Goal: Information Seeking & Learning: Learn about a topic

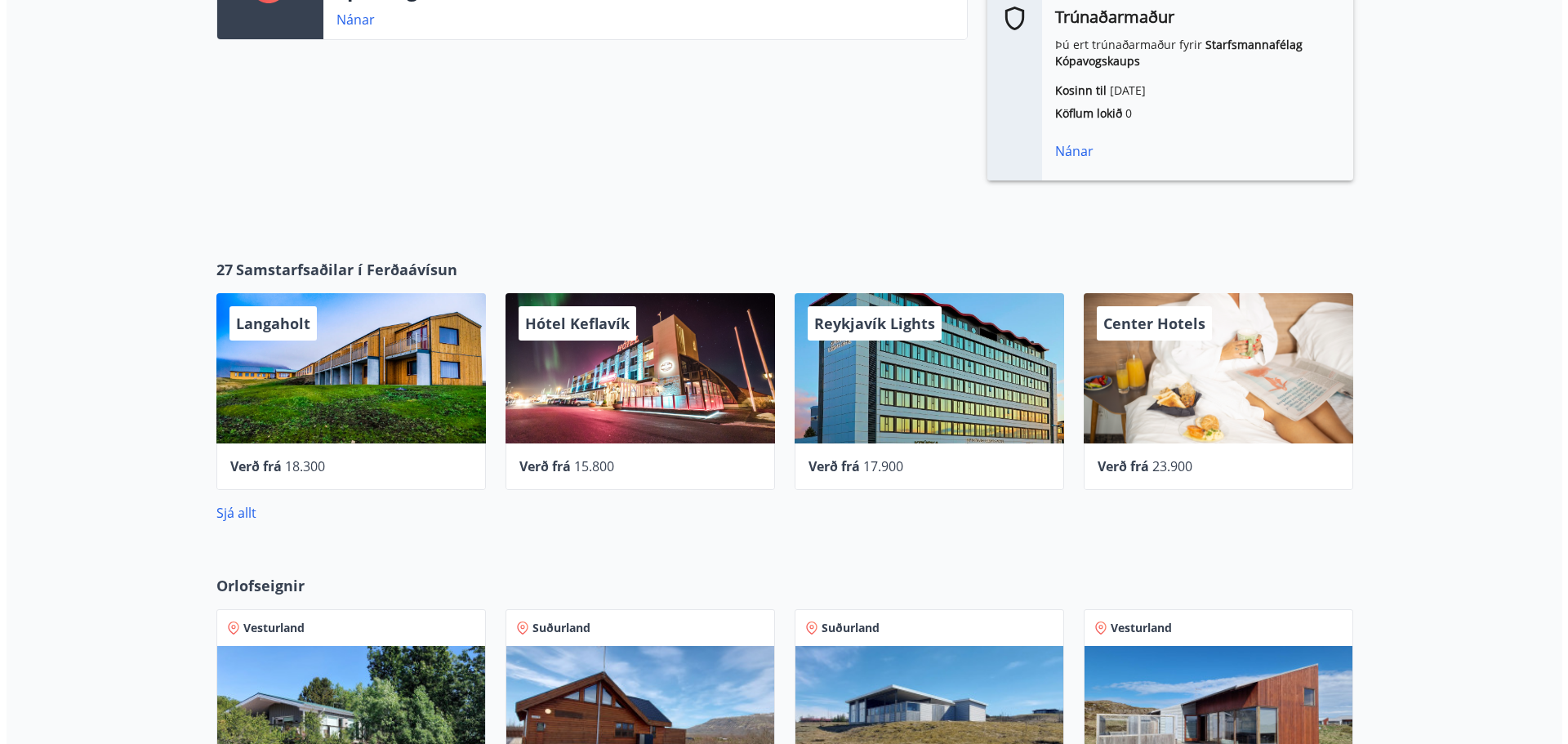
scroll to position [653, 0]
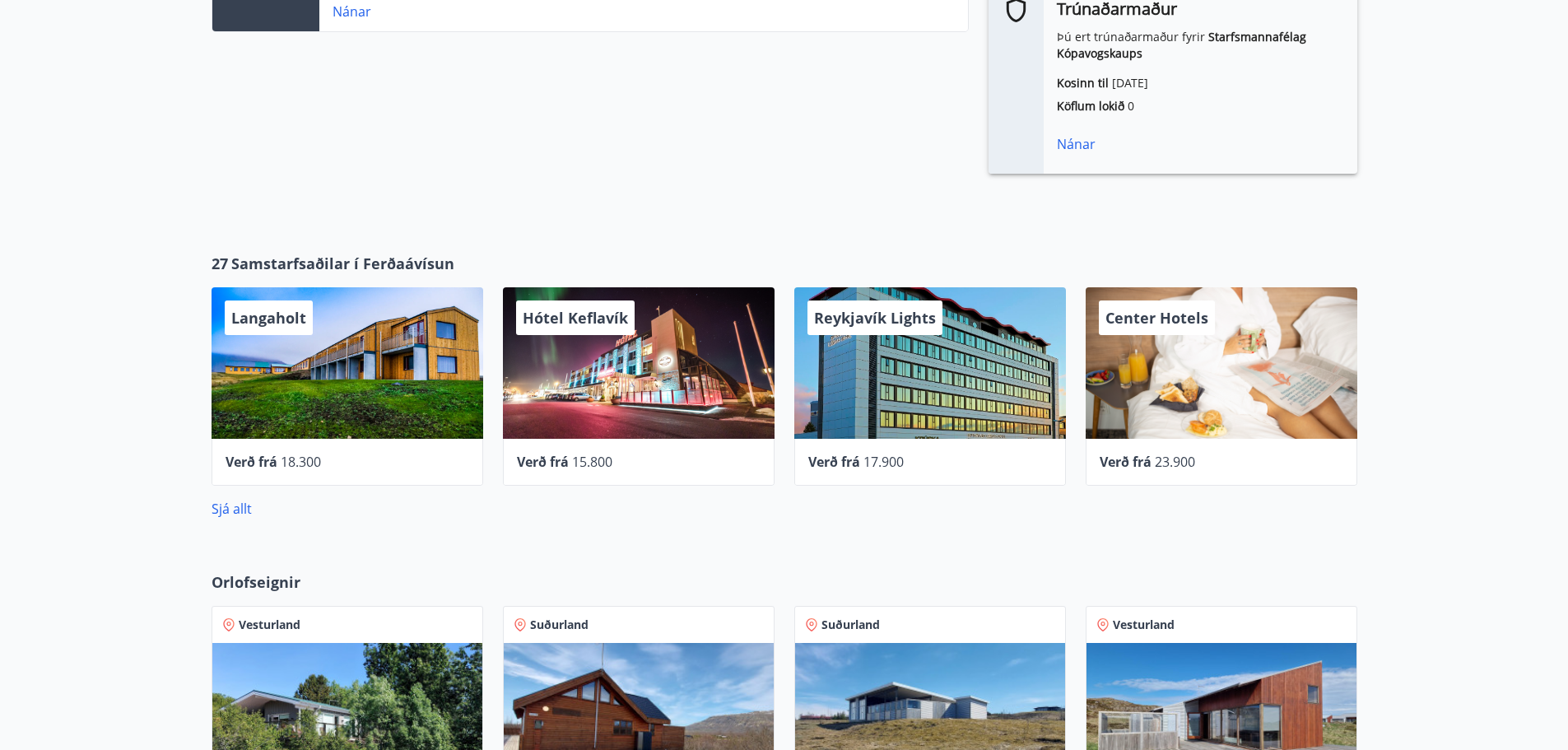
click at [579, 401] on div "Hótel Keflavík" at bounding box center [639, 362] width 272 height 151
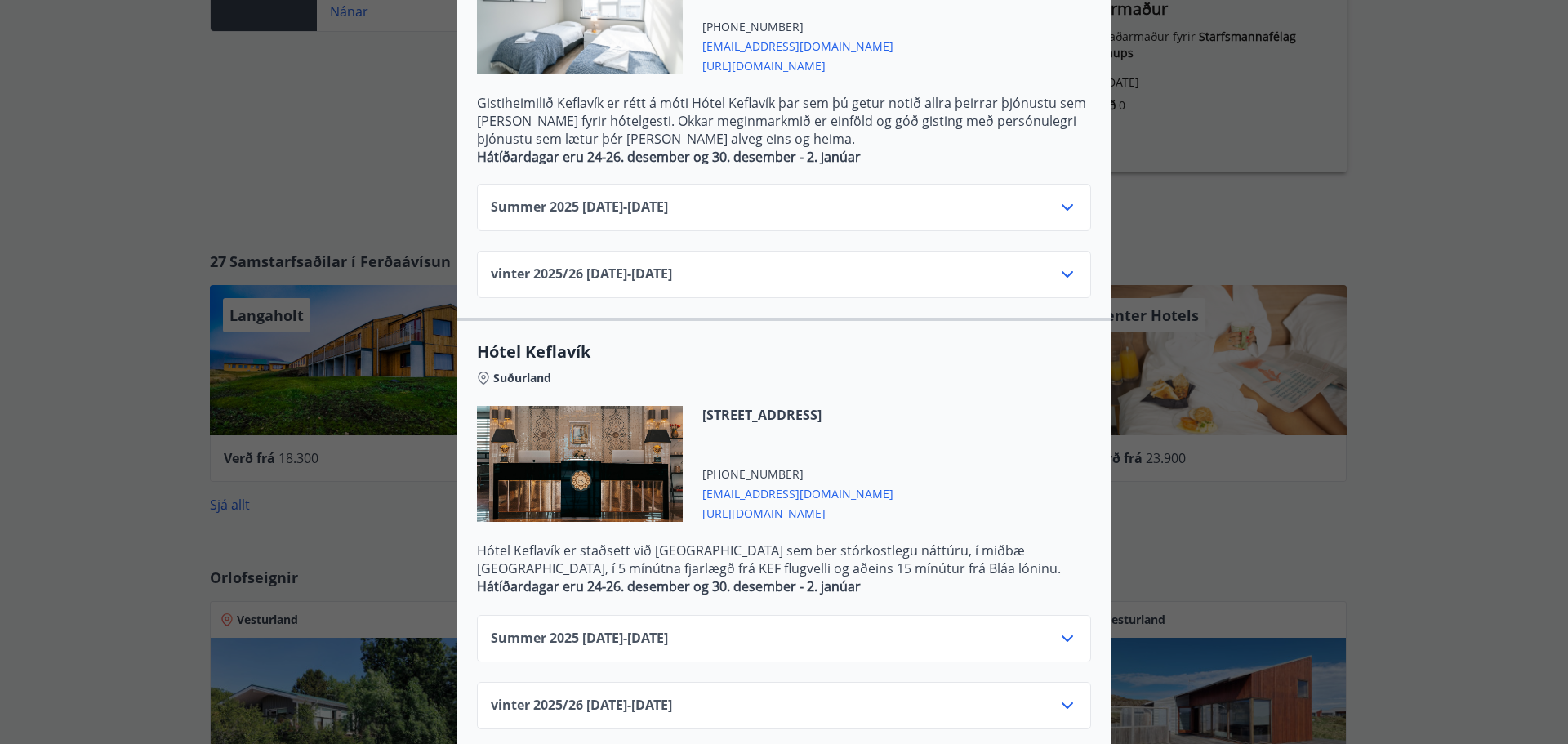
scroll to position [492, 0]
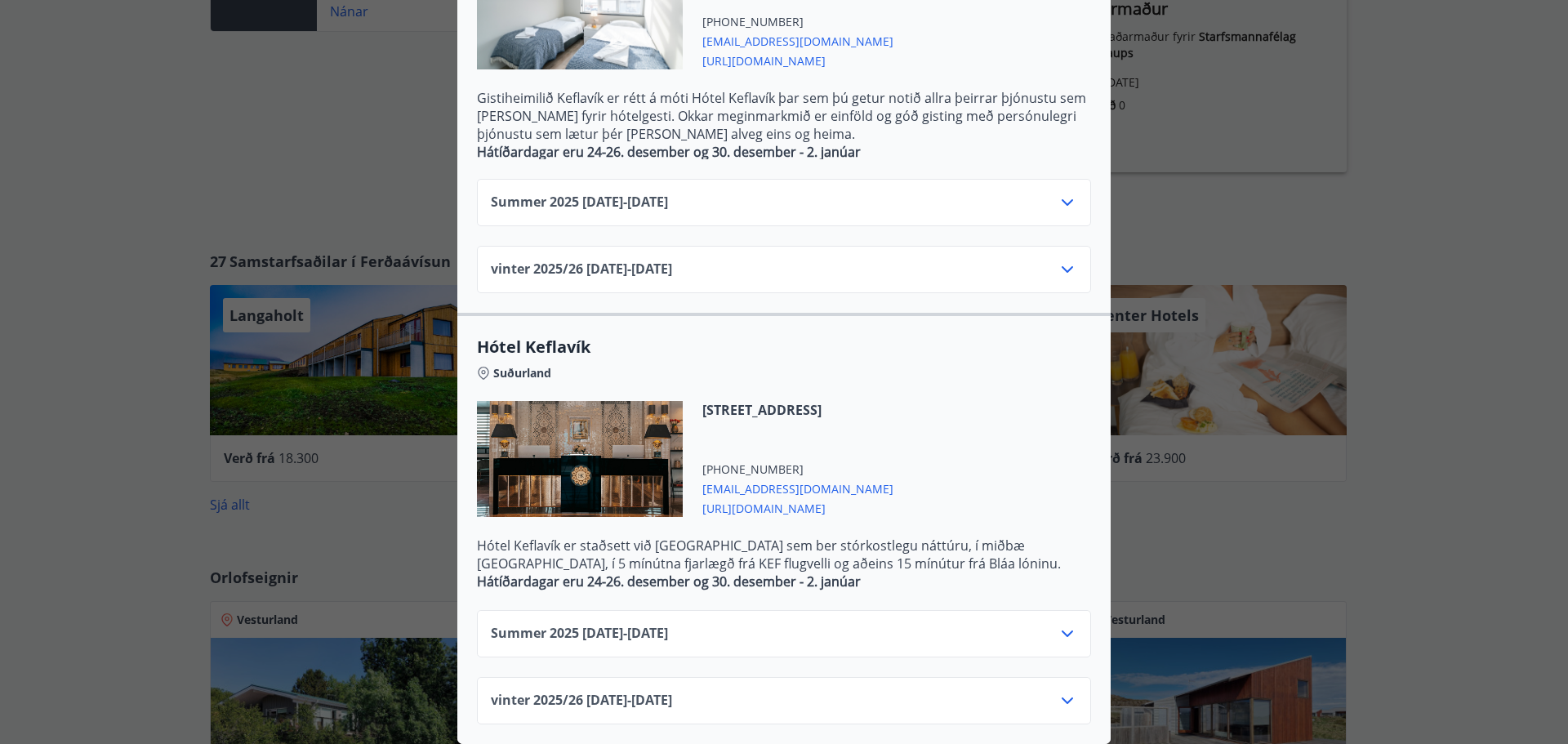
click at [800, 690] on div "vinter 2025/[PHONE_NUMBER][DATE] - [DATE]" at bounding box center [784, 706] width 586 height 32
click at [1065, 690] on icon at bounding box center [1067, 700] width 20 height 20
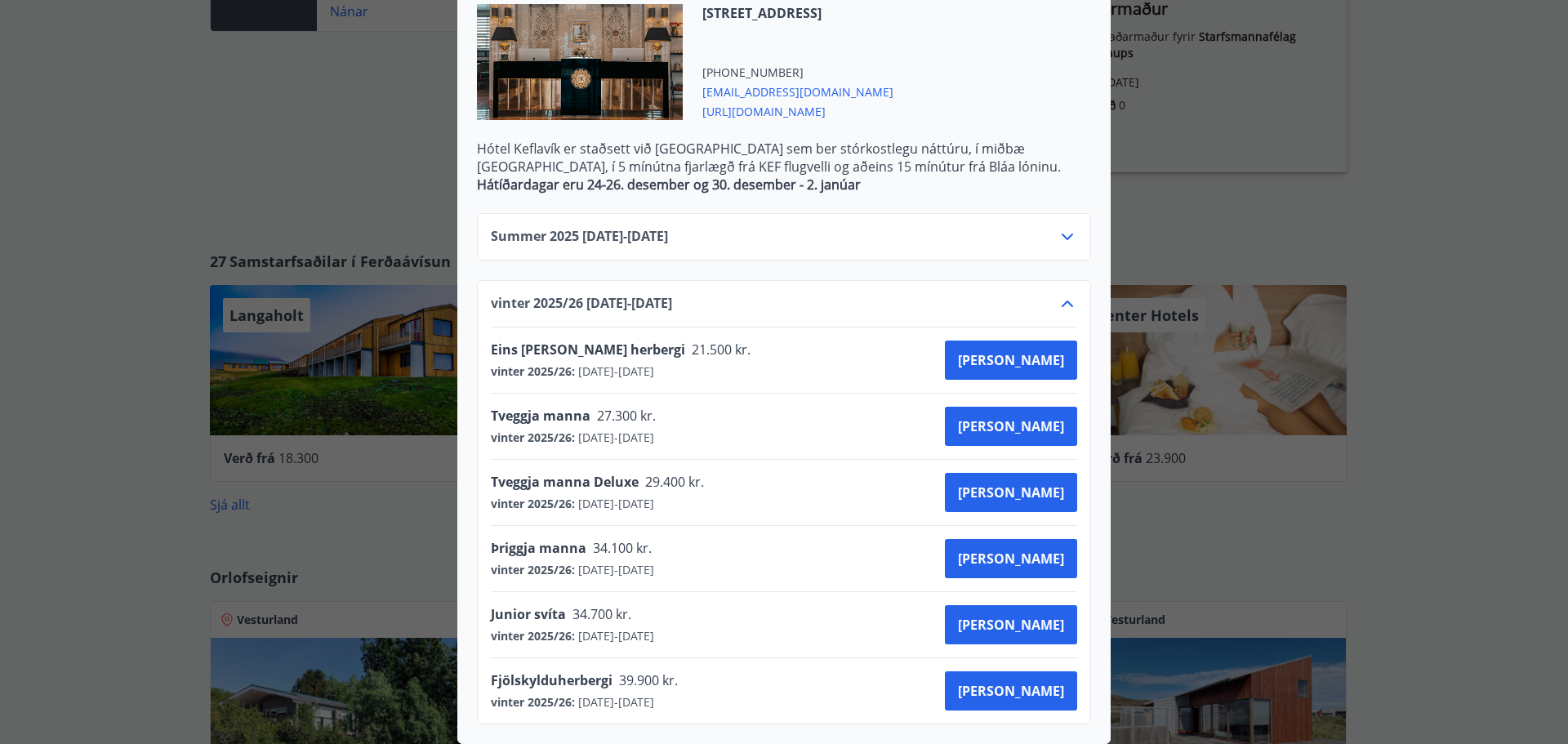
scroll to position [888, 0]
click at [744, 101] on span "[URL][DOMAIN_NAME]" at bounding box center [797, 111] width 192 height 20
click at [1395, 176] on div "Hótel Keflavík Fjögurra stjörnu fjölskylduhótel. Staðsett í miðbæ [GEOGRAPHIC_D…" at bounding box center [784, 372] width 1568 height 744
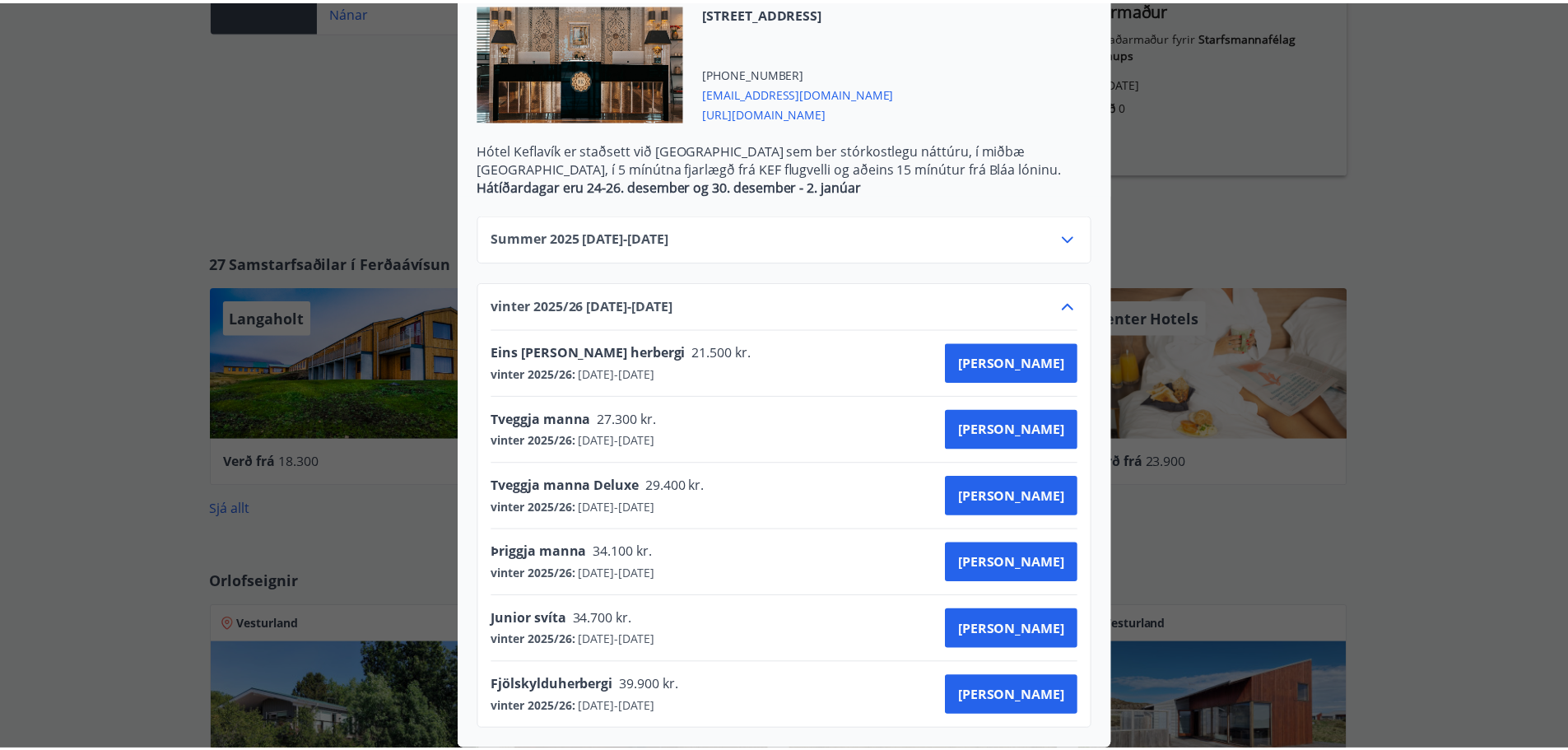
scroll to position [0, 0]
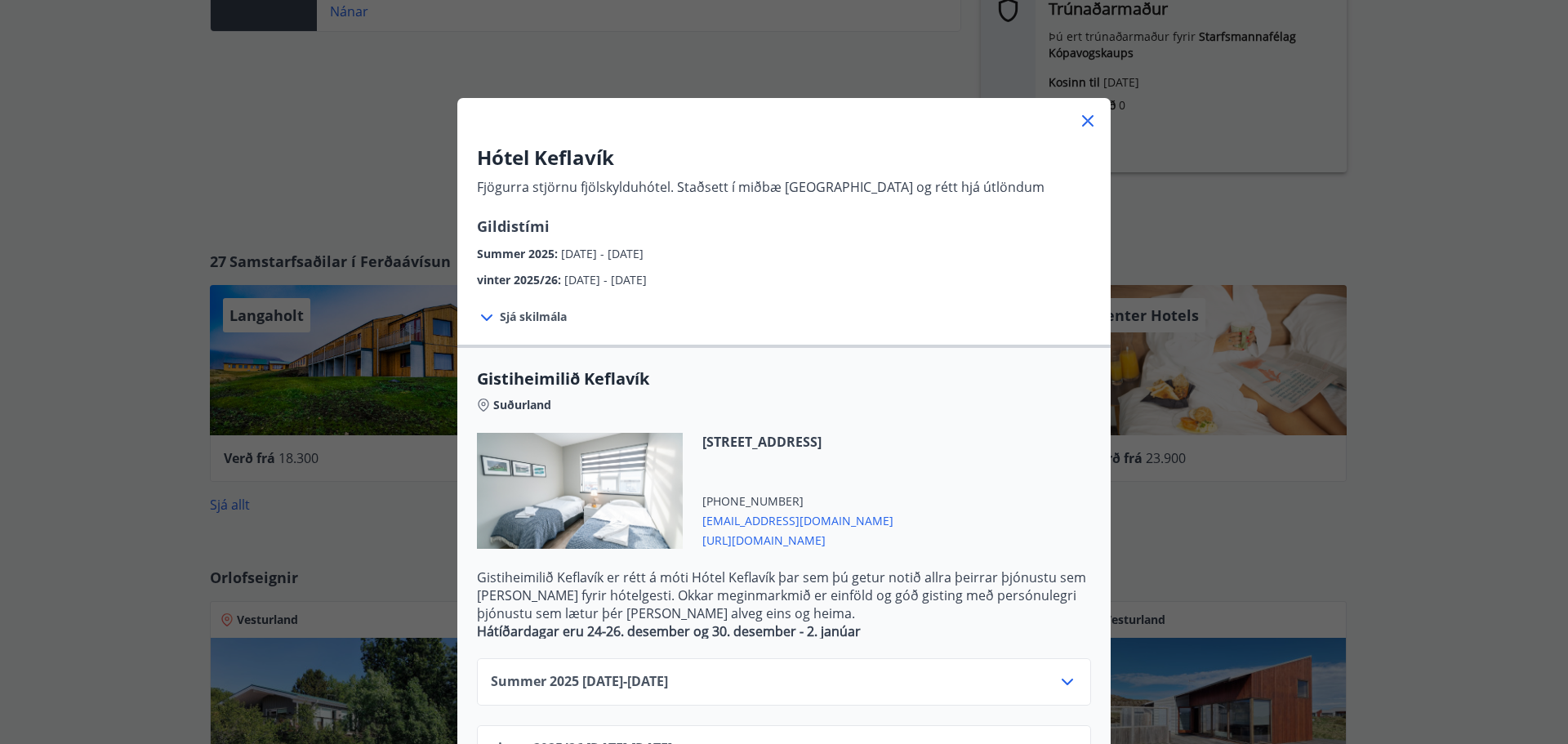
click at [1395, 176] on div "Hótel Keflavík Fjögurra stjörnu fjölskylduhótel. Staðsett í miðbæ [GEOGRAPHIC_D…" at bounding box center [784, 372] width 1568 height 744
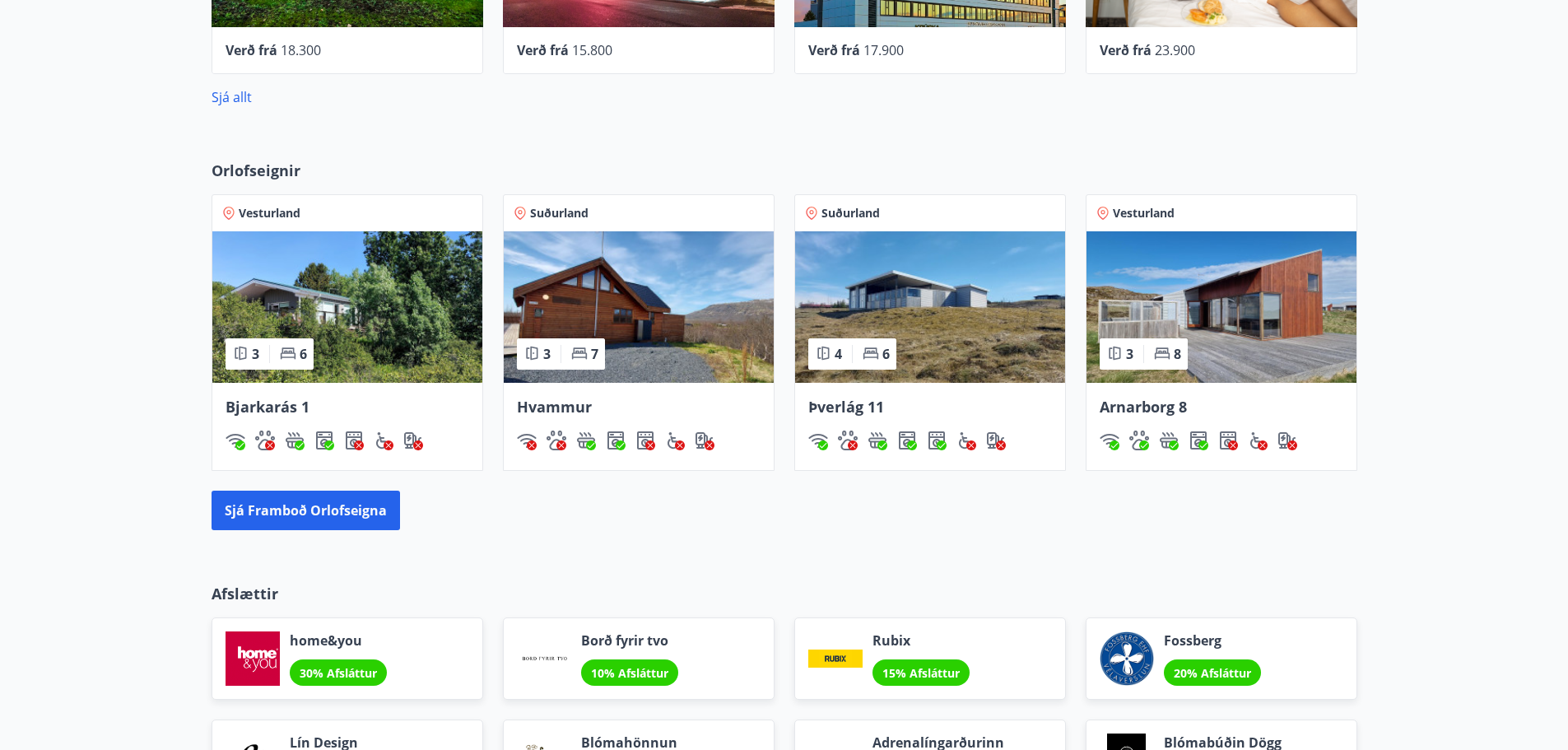
scroll to position [1359, 0]
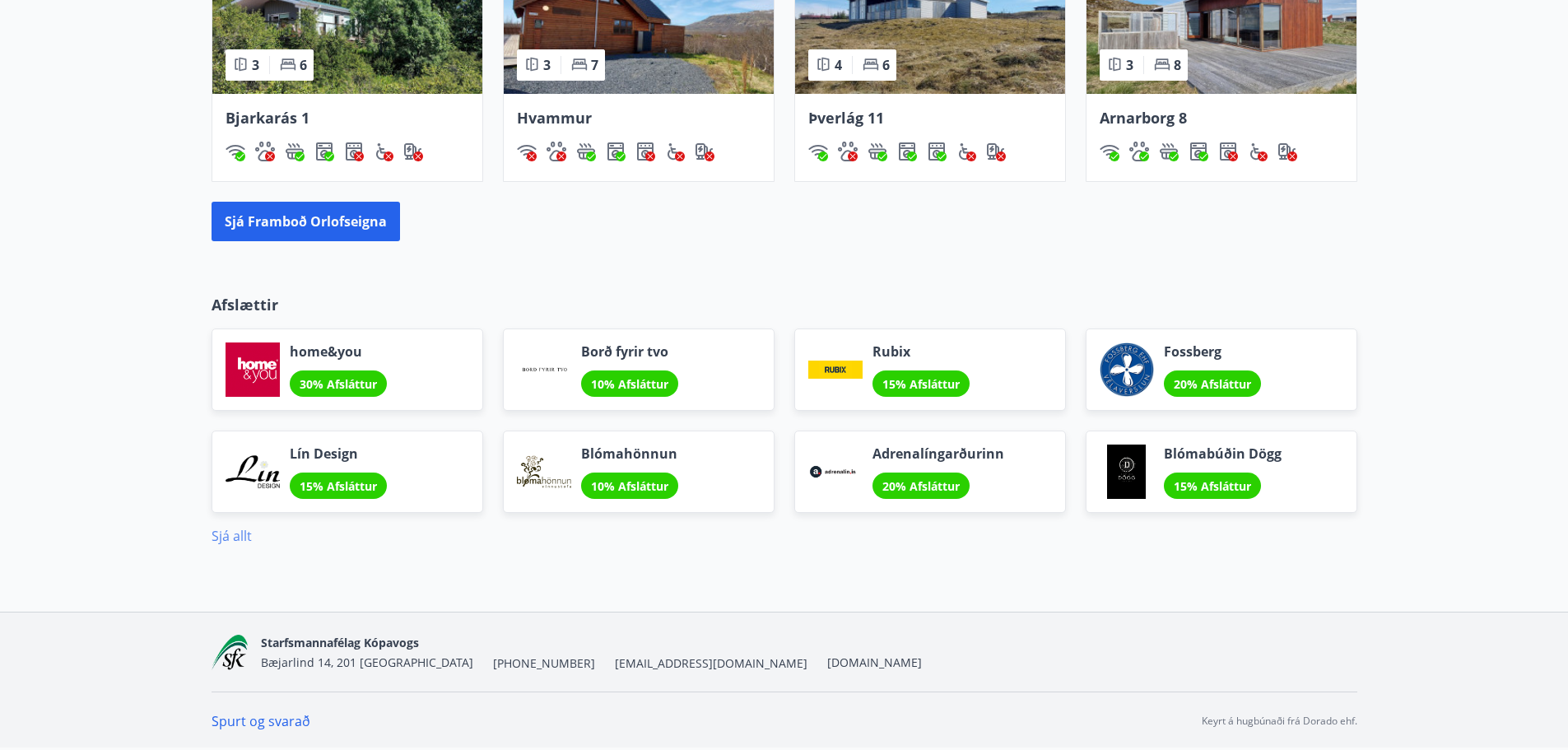
click at [235, 528] on link "Sjá allt" at bounding box center [231, 535] width 41 height 18
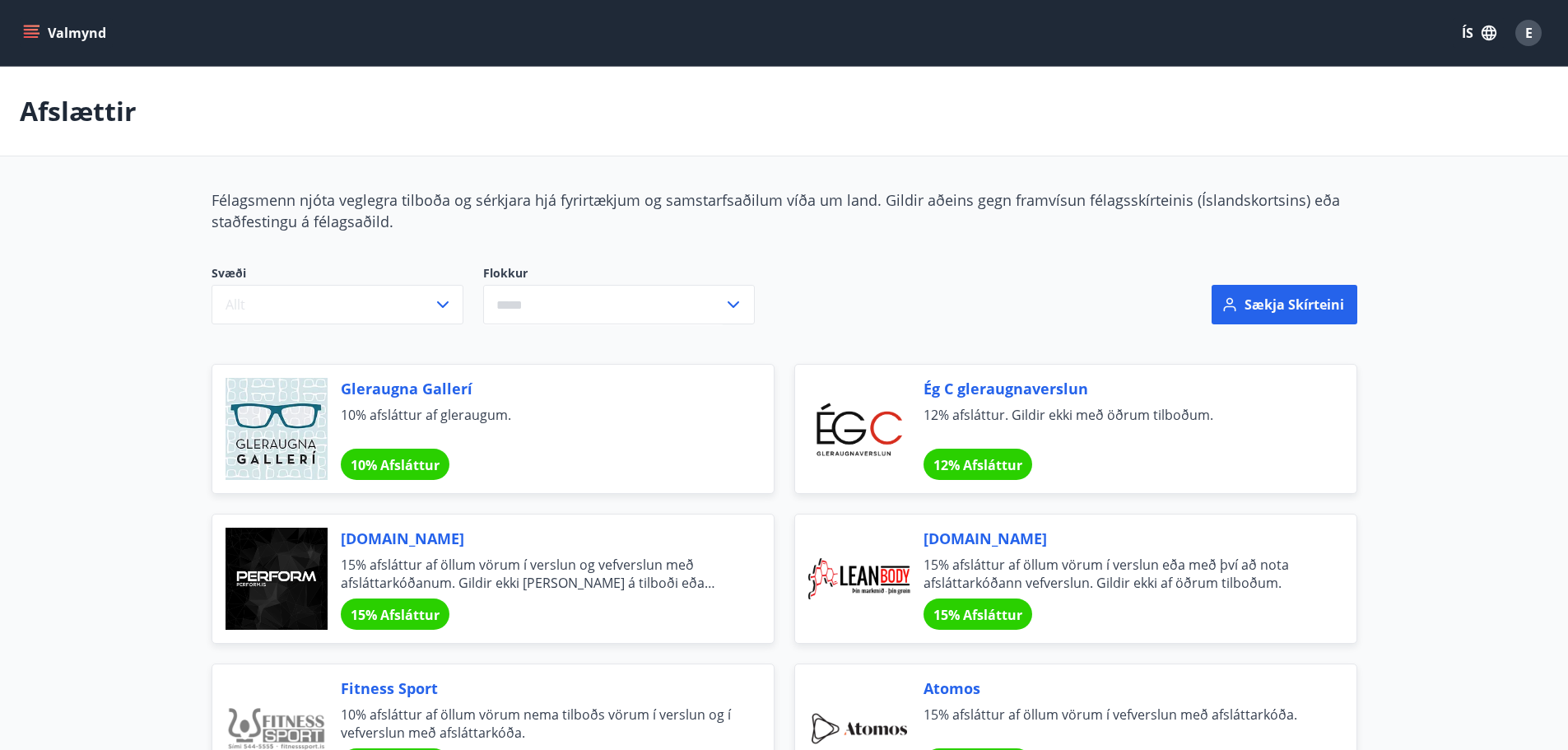
click at [30, 31] on icon "menu" at bounding box center [31, 30] width 15 height 2
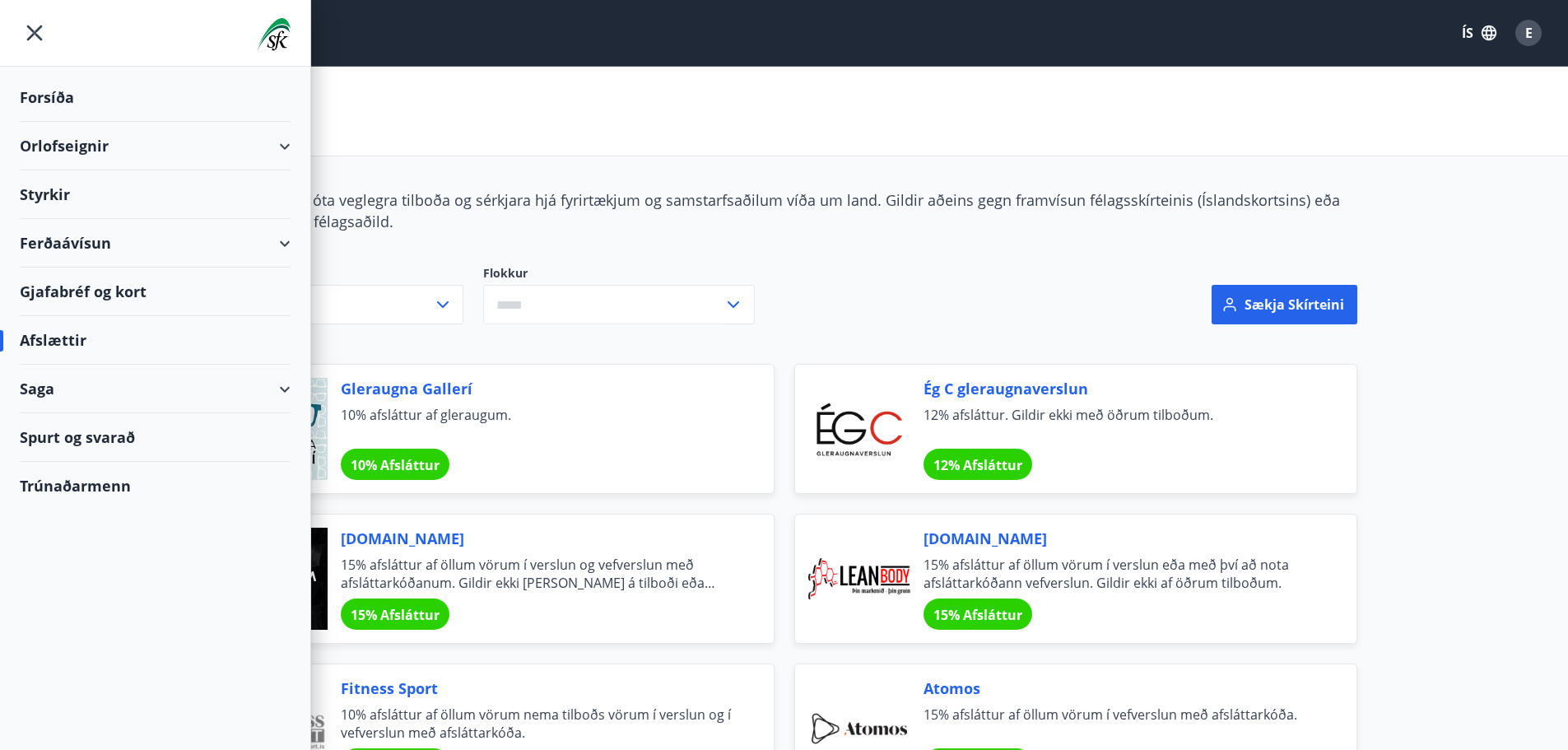
click at [63, 150] on div "Orlofseignir" at bounding box center [155, 146] width 271 height 49
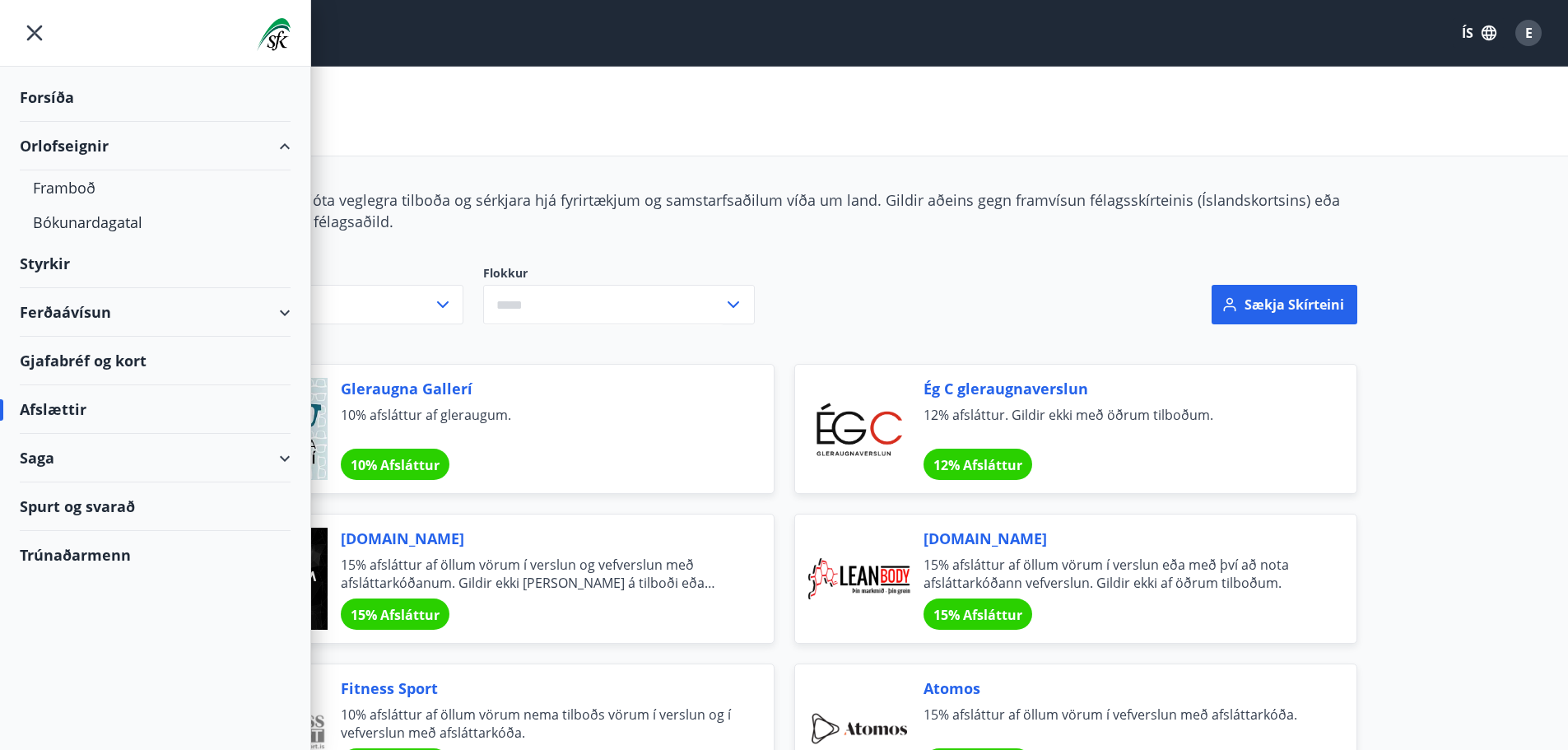
click at [57, 301] on div "Ferðaávísun" at bounding box center [155, 312] width 271 height 49
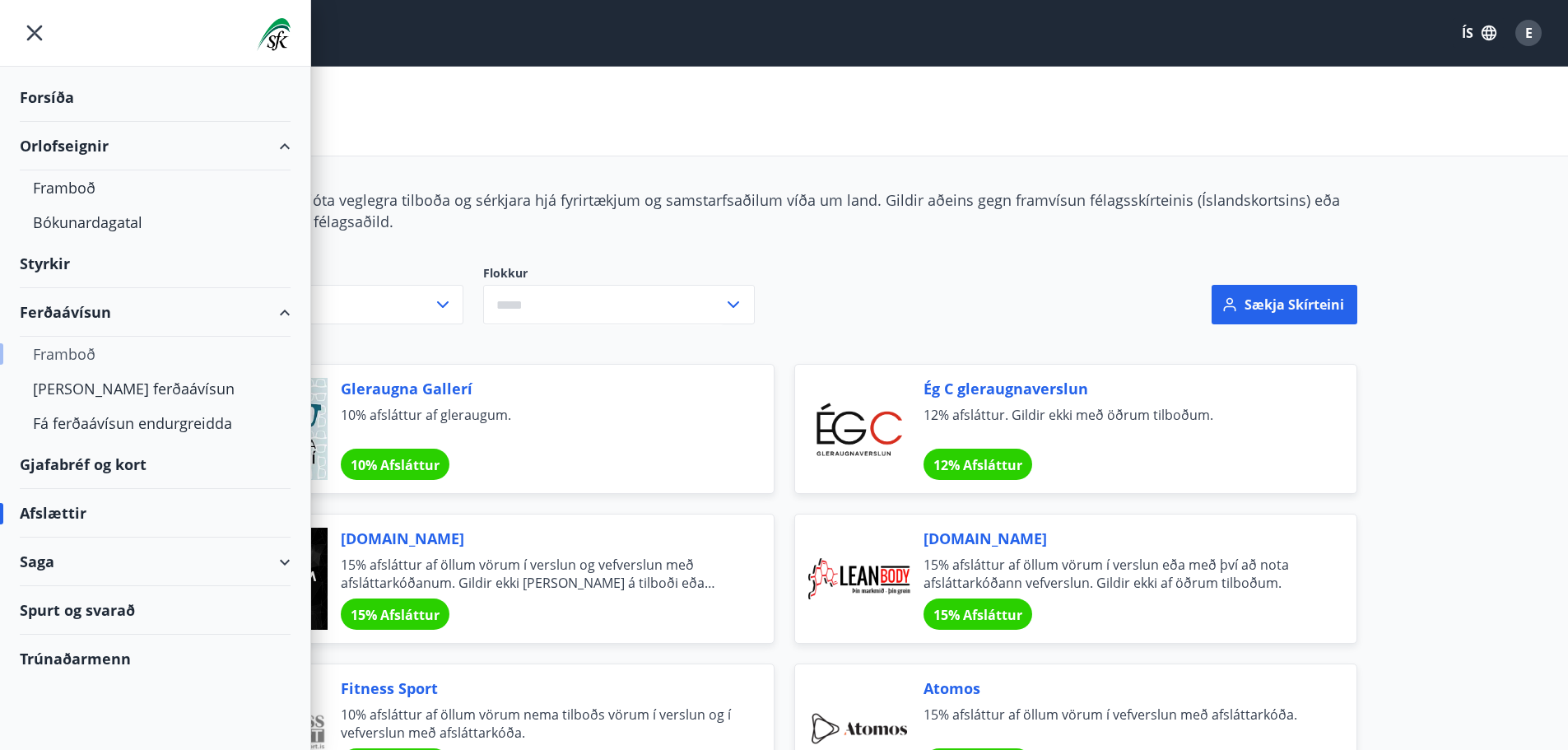
click at [63, 345] on div "Framboð" at bounding box center [155, 354] width 245 height 34
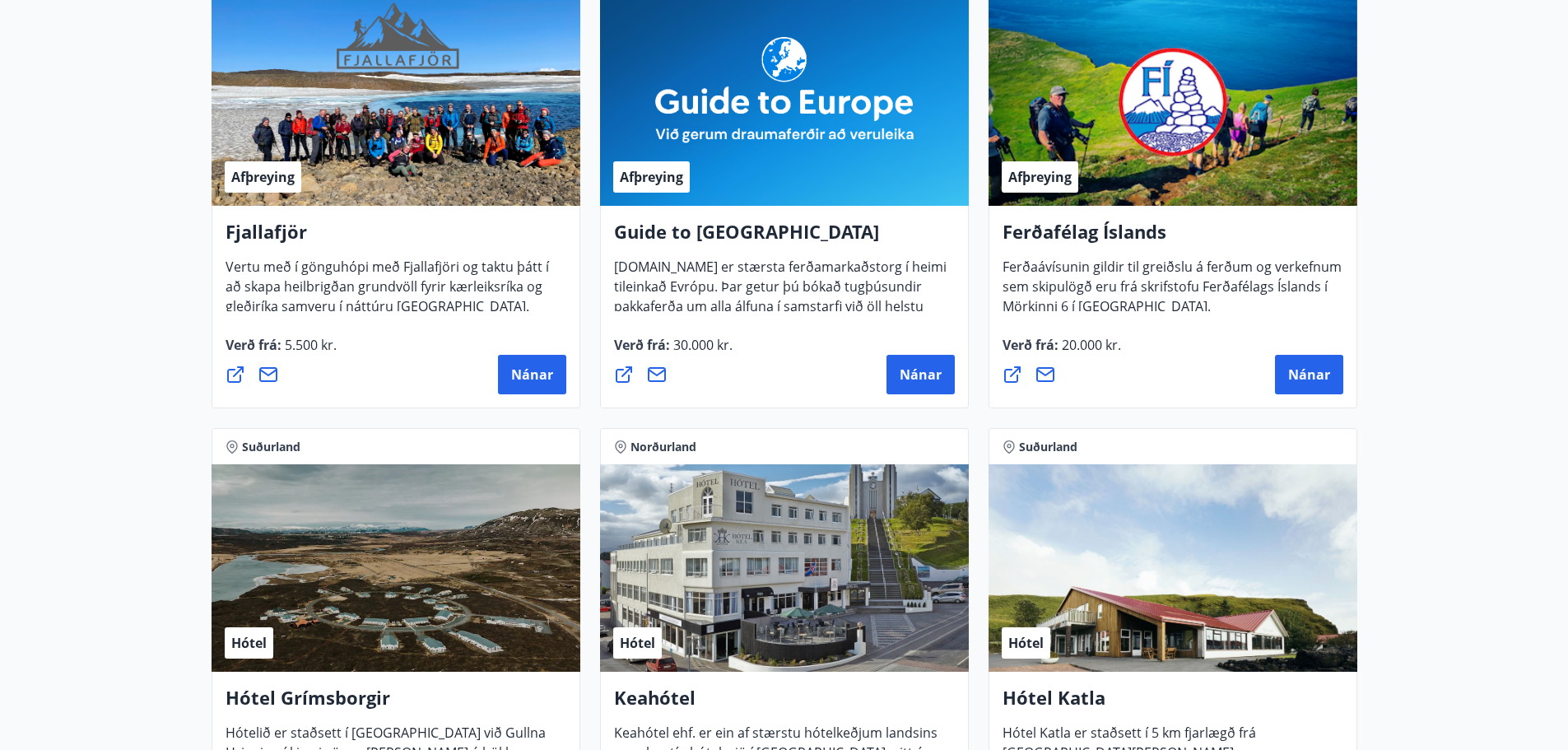
scroll to position [82, 0]
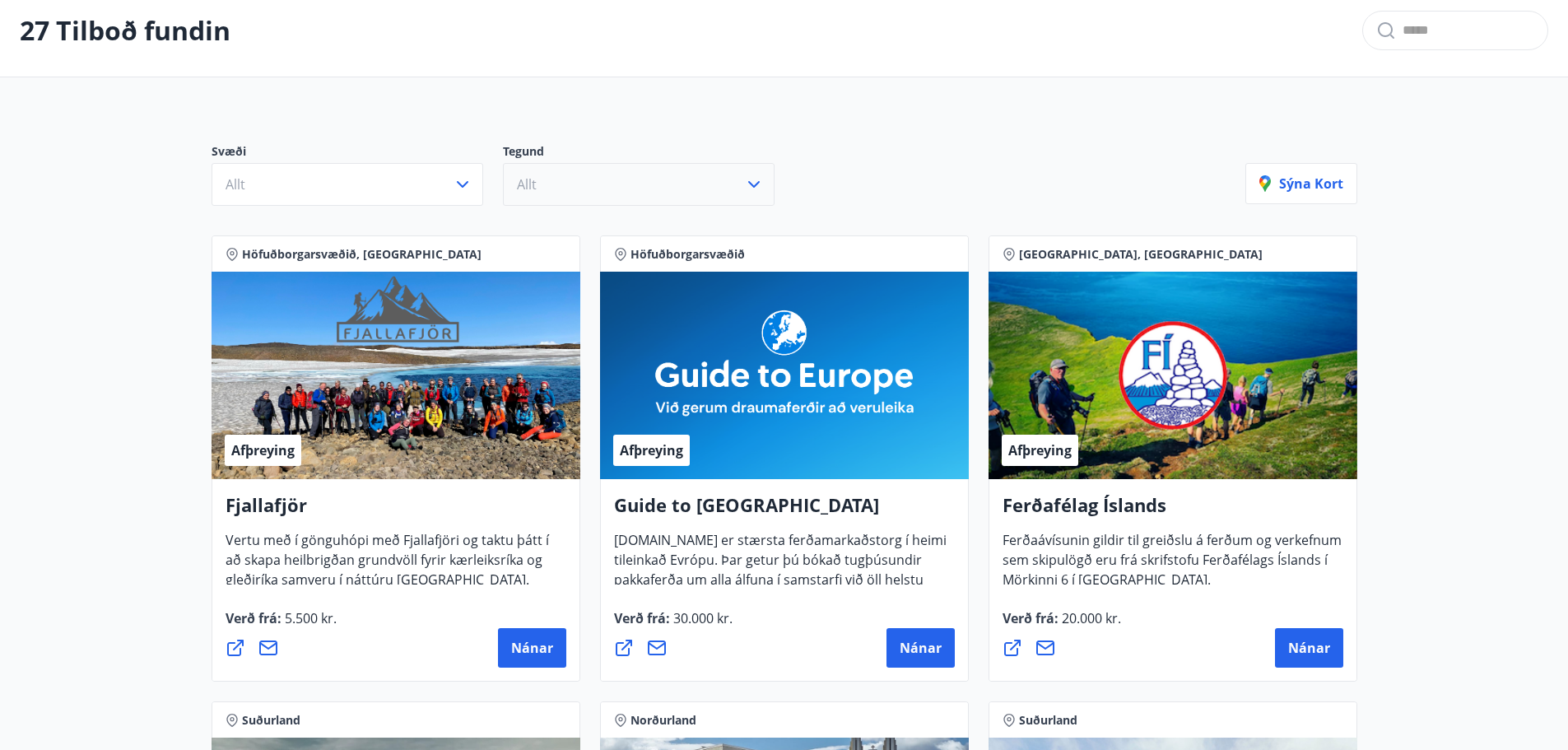
click at [613, 182] on button "Allt" at bounding box center [639, 184] width 272 height 43
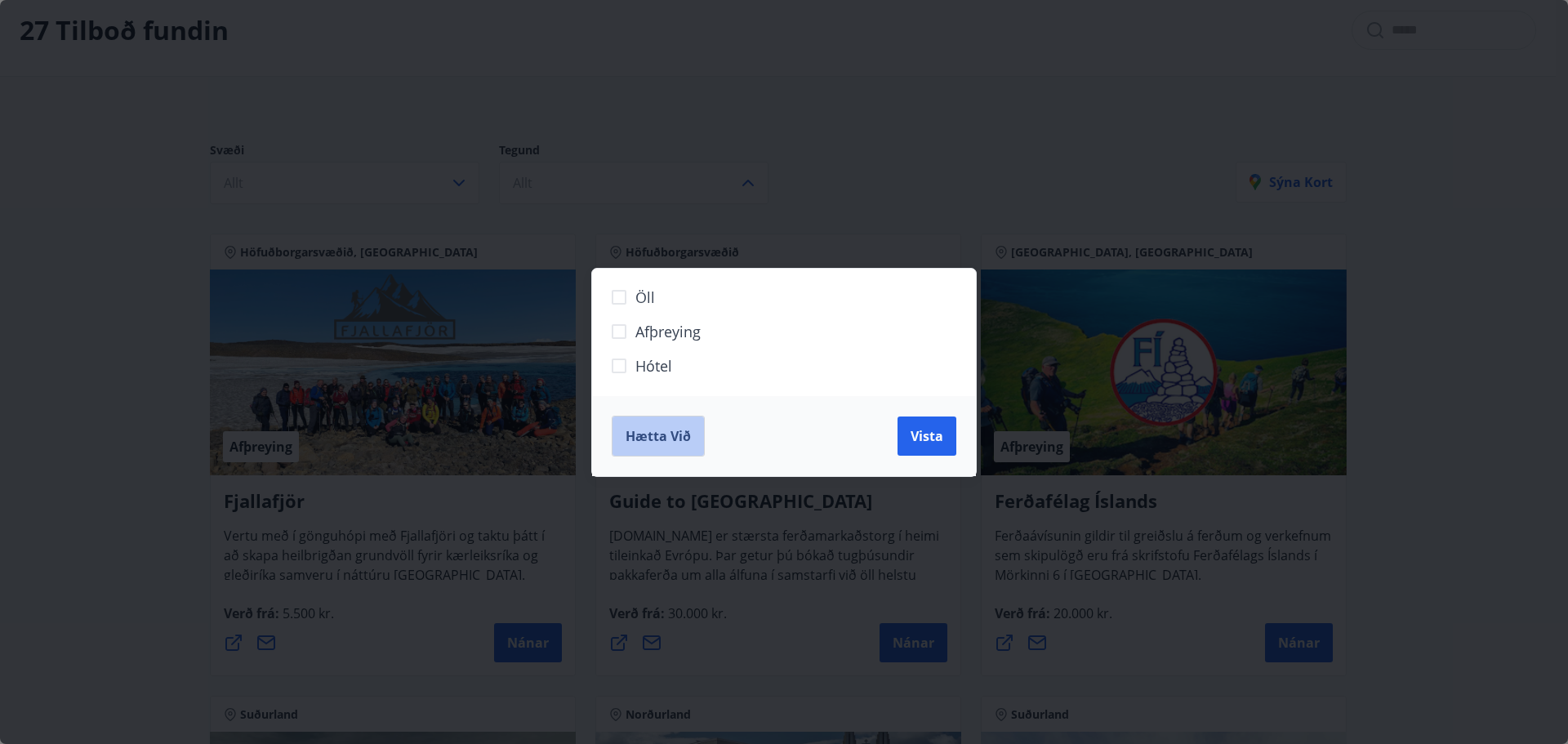
click at [662, 444] on span "Hætta við" at bounding box center [658, 436] width 66 height 18
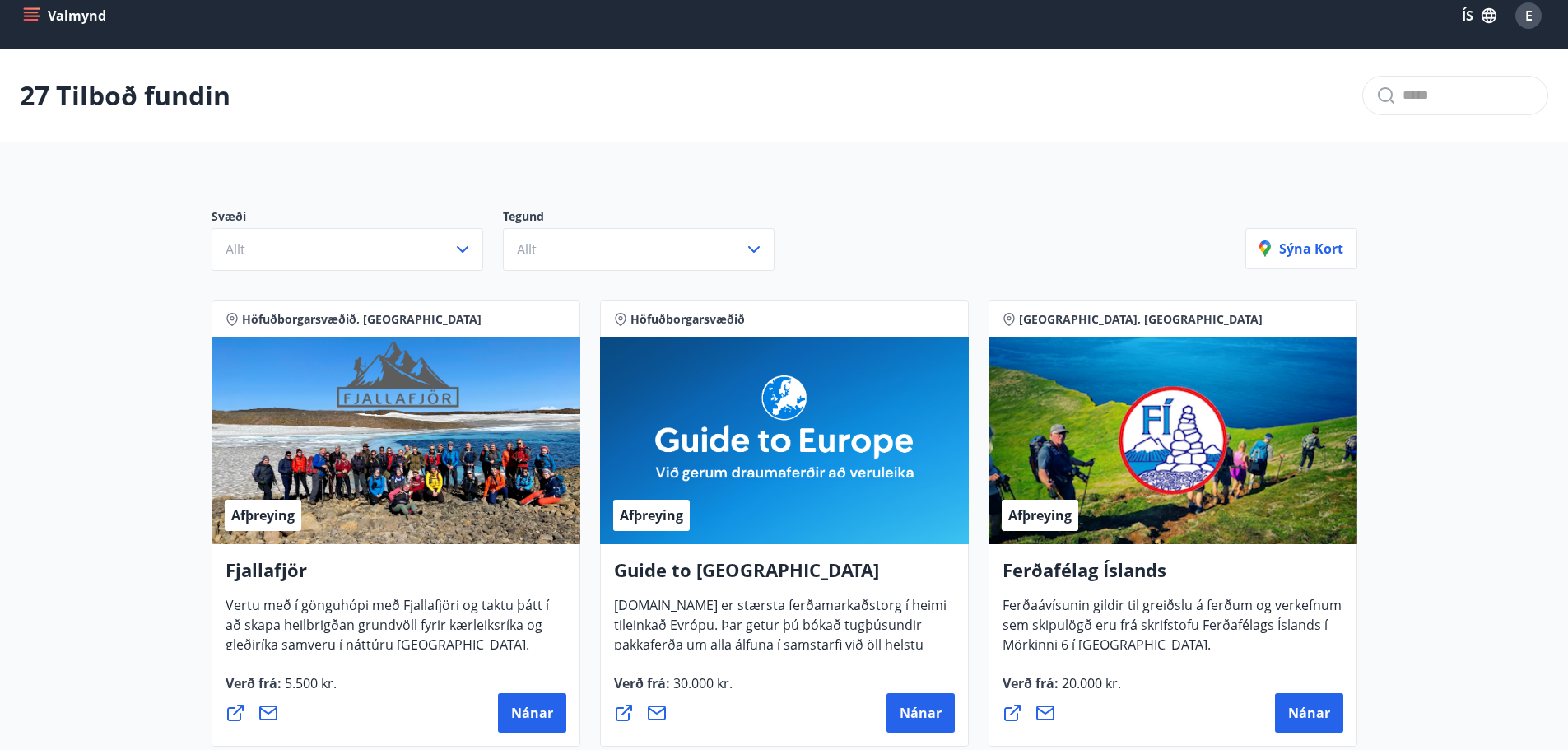
scroll to position [0, 0]
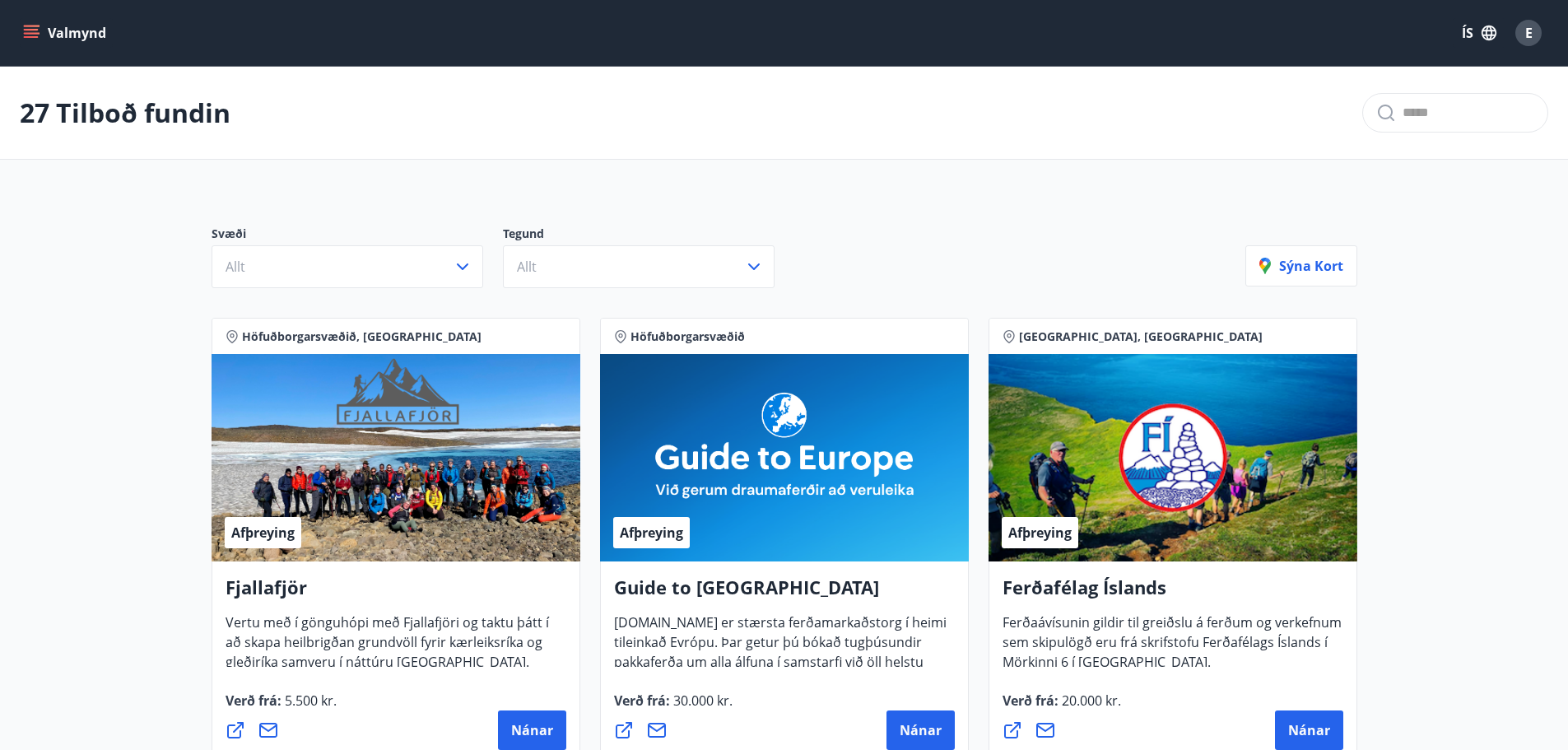
click at [24, 34] on icon "menu" at bounding box center [31, 33] width 16 height 16
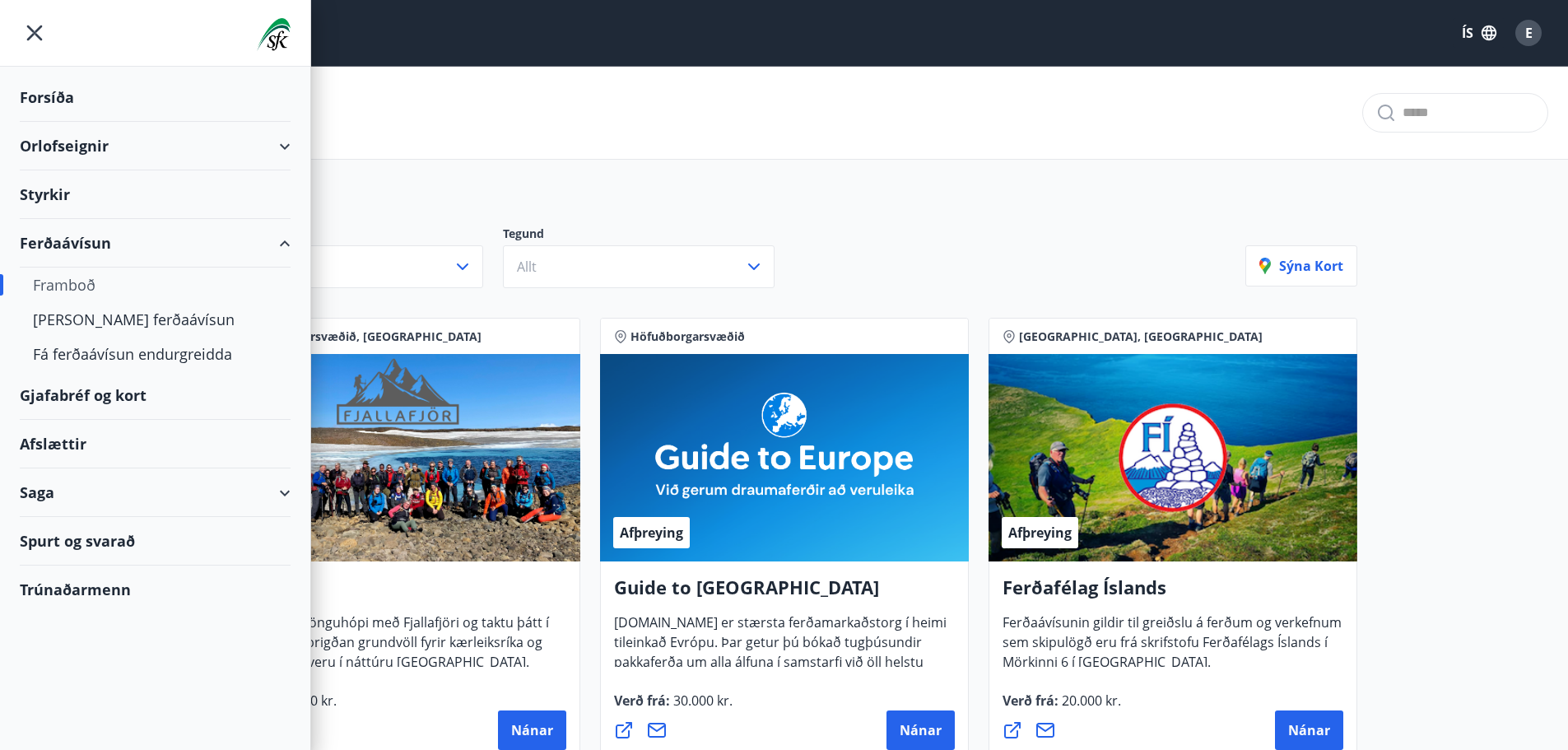
click at [78, 393] on div "Gjafabréf og kort" at bounding box center [155, 396] width 271 height 49
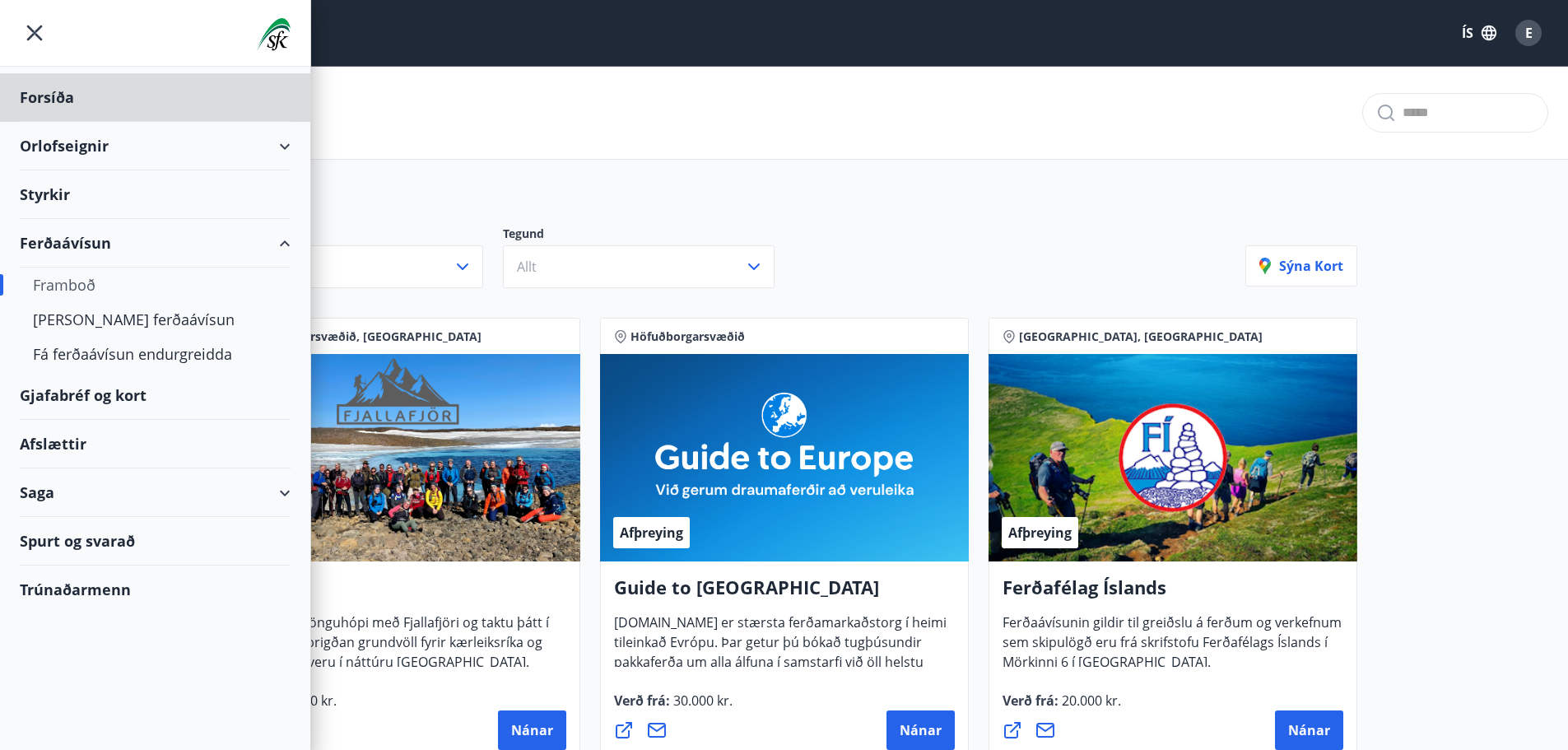
click at [61, 205] on div "Styrkir" at bounding box center [155, 195] width 271 height 49
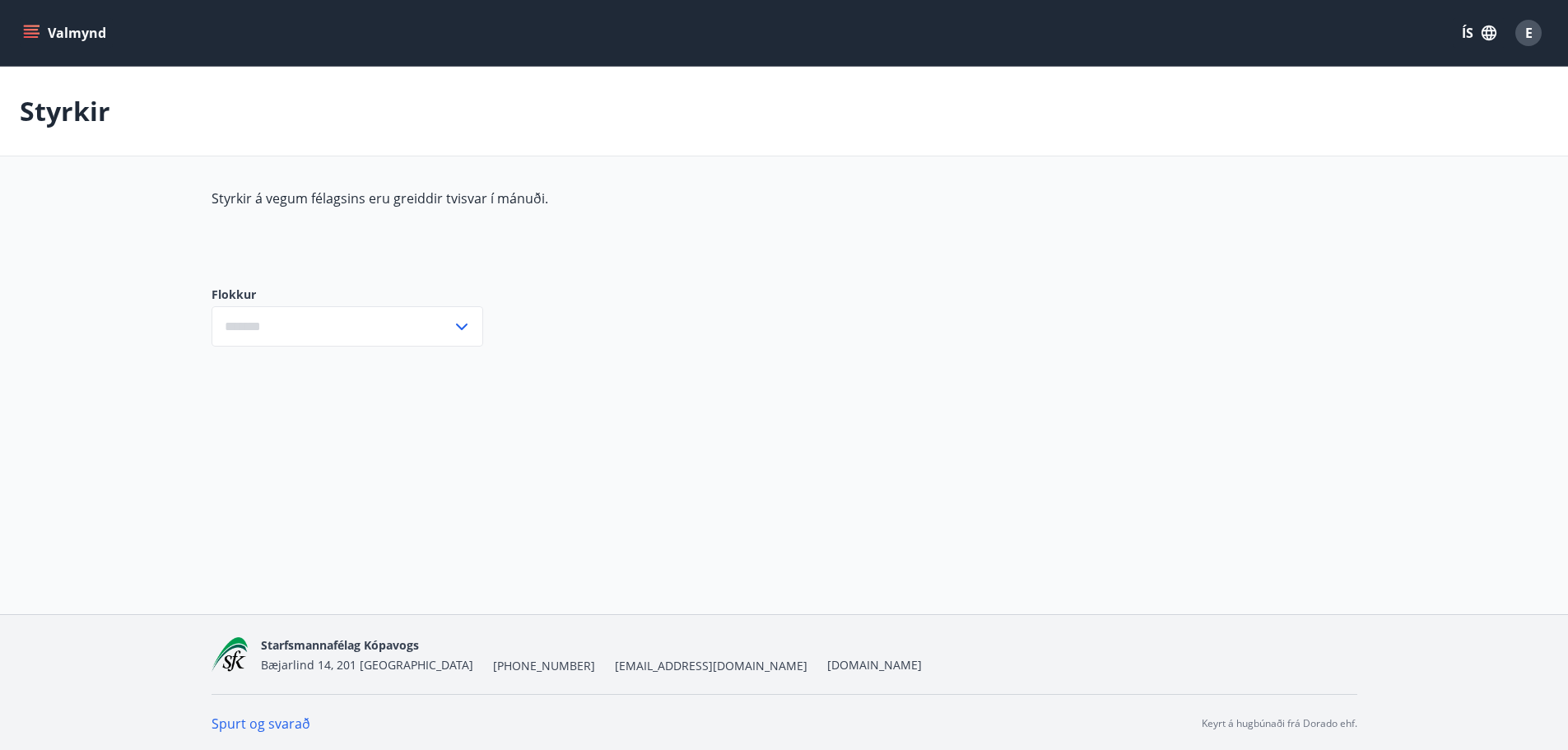
type input "***"
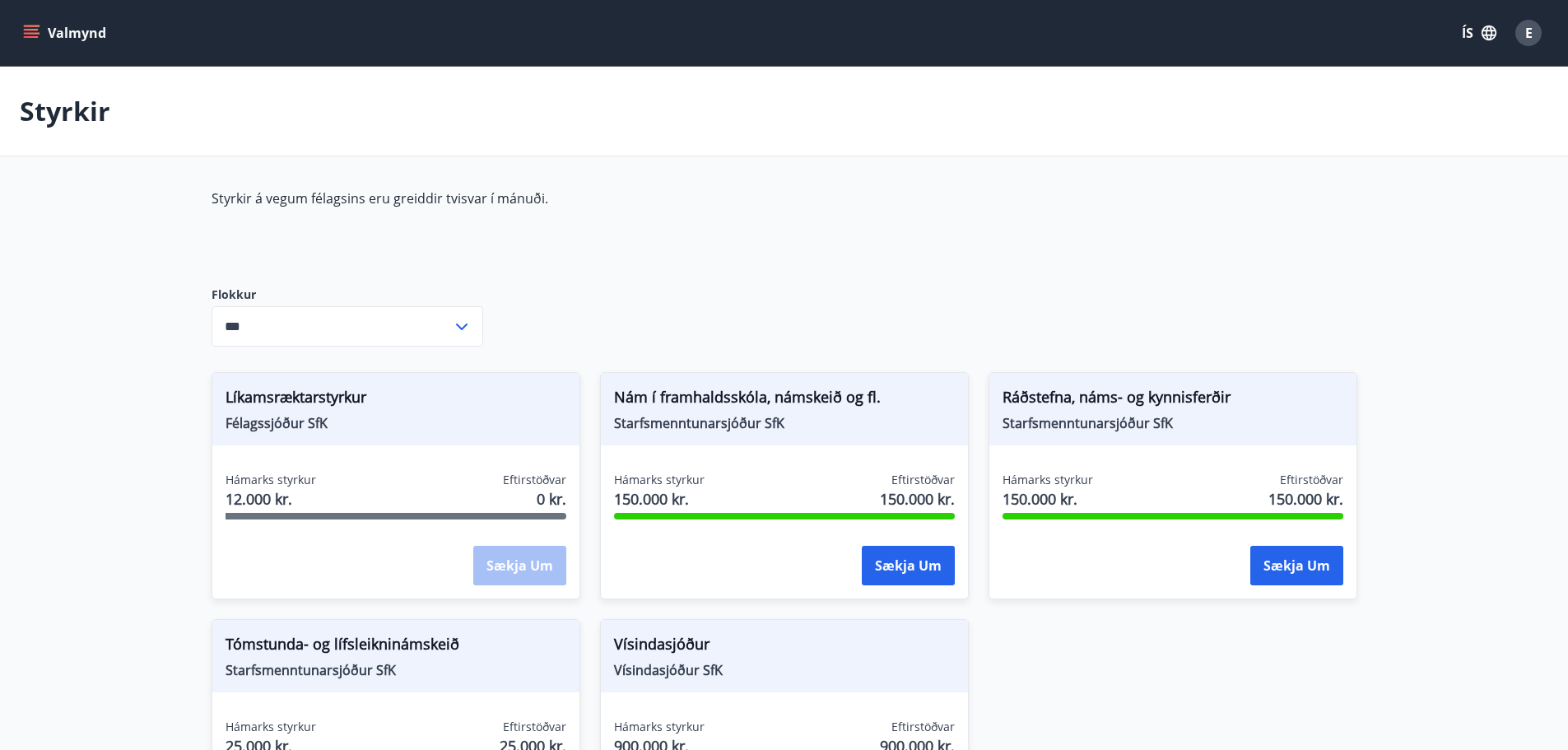
click at [33, 36] on icon "menu" at bounding box center [31, 37] width 15 height 2
